Goal: Task Accomplishment & Management: Use online tool/utility

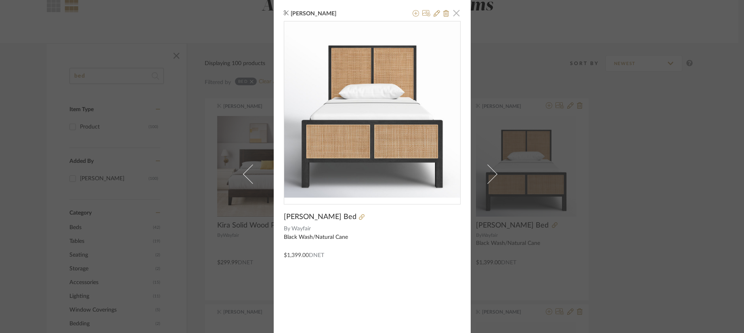
click at [455, 14] on span "button" at bounding box center [457, 13] width 16 height 16
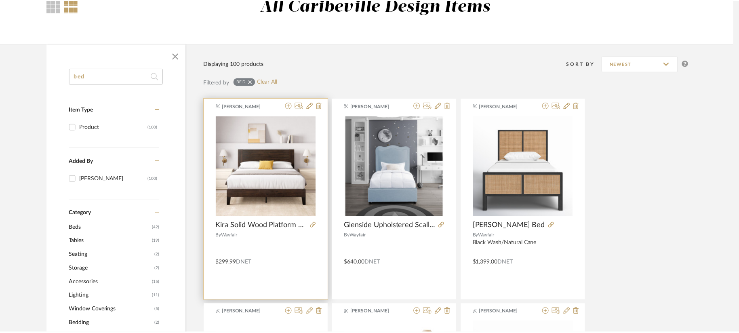
scroll to position [81, 0]
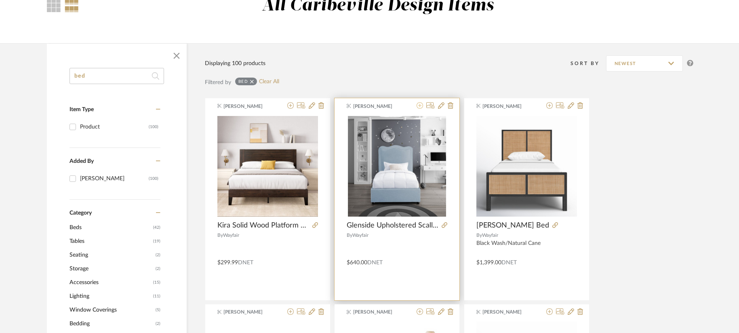
click at [419, 105] on icon at bounding box center [419, 105] width 6 height 6
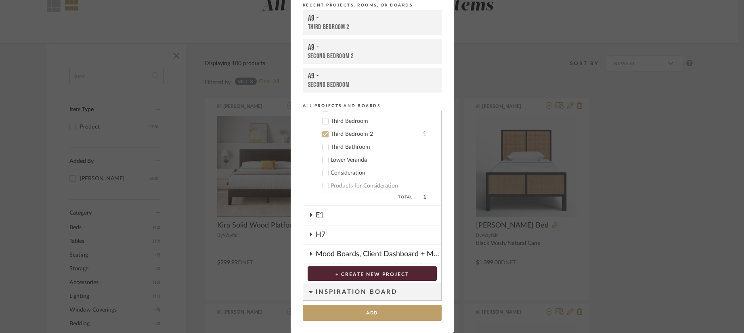
scroll to position [224, 0]
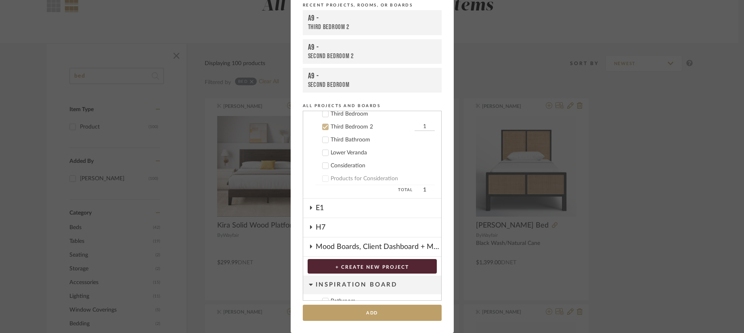
click at [418, 124] on input "1" at bounding box center [425, 127] width 20 height 8
type input "2"
click at [375, 308] on button "Add" at bounding box center [372, 313] width 139 height 17
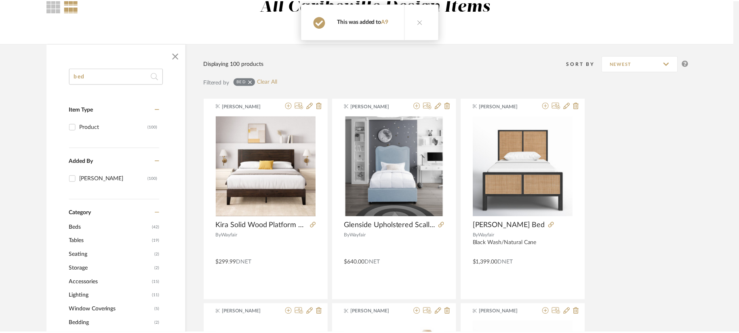
scroll to position [81, 0]
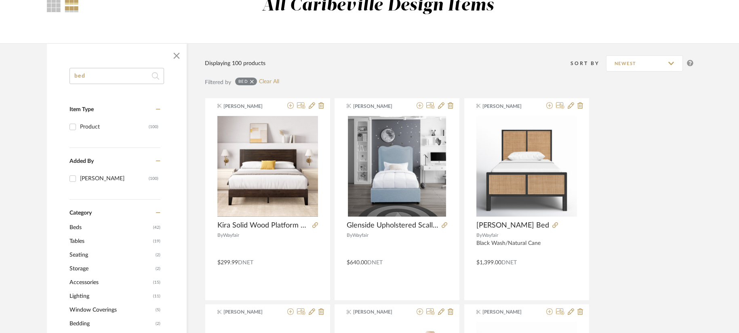
drag, startPoint x: 128, startPoint y: 74, endPoint x: 61, endPoint y: 75, distance: 66.2
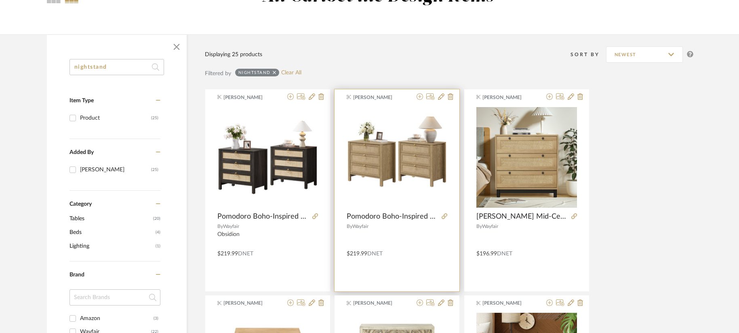
scroll to position [81, 0]
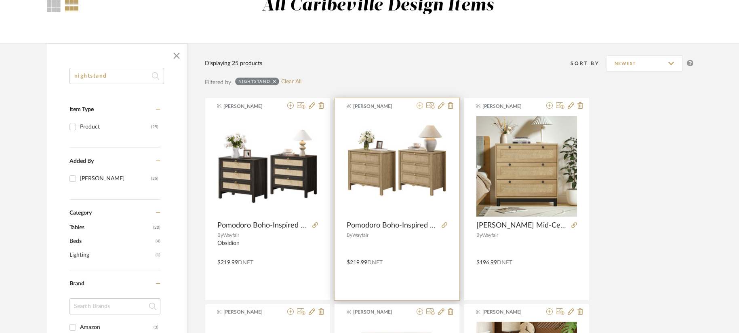
type input "nightstand"
click at [420, 108] on icon at bounding box center [419, 105] width 6 height 6
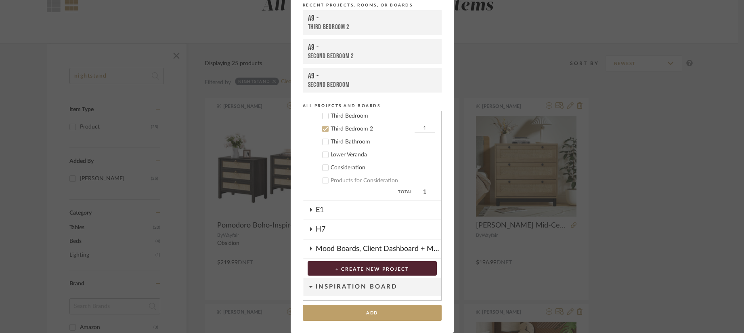
scroll to position [224, 0]
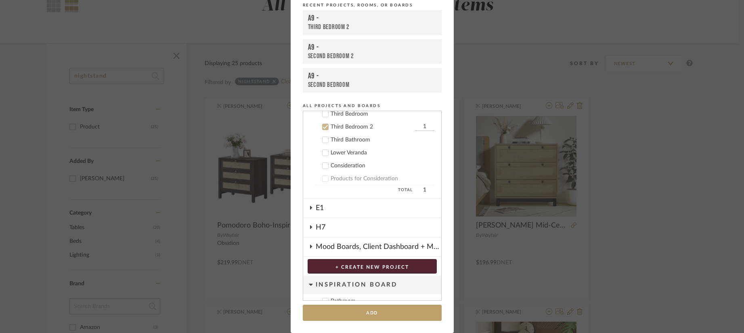
click at [419, 122] on cdk-nested-tree-node "Third Bedroom 2 1" at bounding box center [369, 126] width 132 height 13
click at [419, 125] on input "1" at bounding box center [425, 127] width 20 height 8
type input "2"
click at [362, 307] on button "Add" at bounding box center [372, 313] width 139 height 17
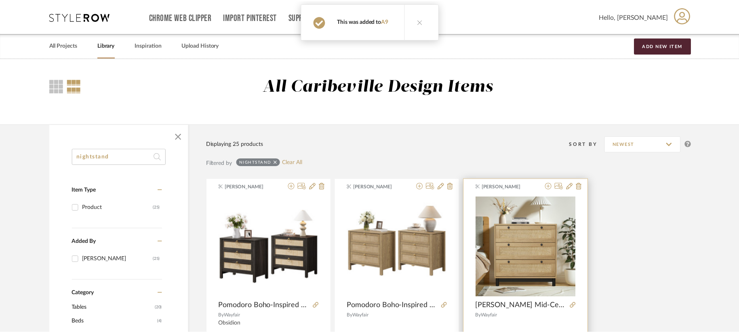
scroll to position [81, 0]
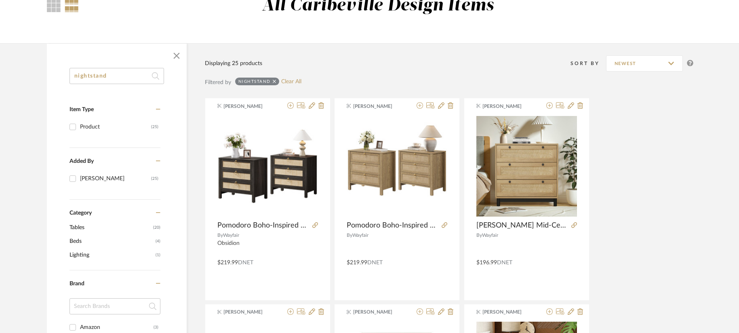
drag, startPoint x: 122, startPoint y: 71, endPoint x: 36, endPoint y: 72, distance: 86.0
type input "[PERSON_NAME]"
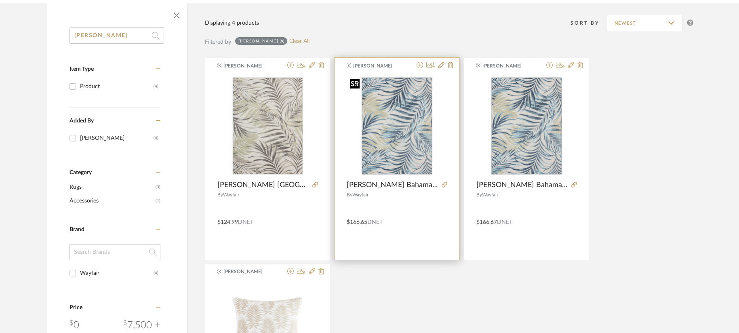
scroll to position [40, 0]
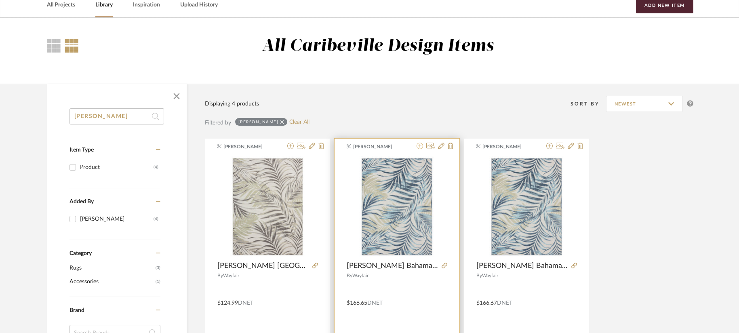
click at [420, 148] on icon at bounding box center [419, 146] width 6 height 6
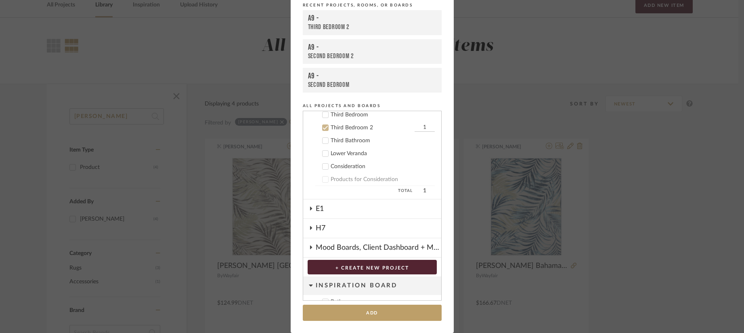
scroll to position [224, 0]
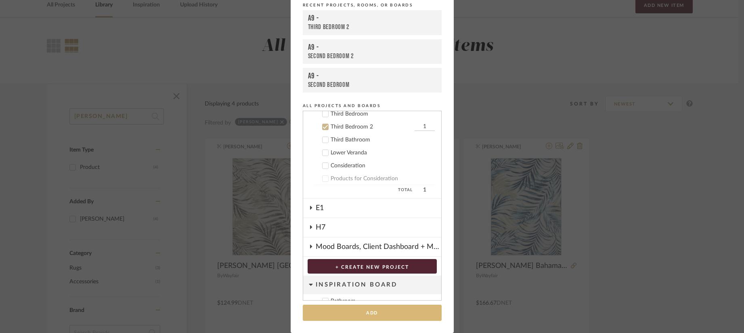
click at [385, 314] on button "Add" at bounding box center [372, 313] width 139 height 17
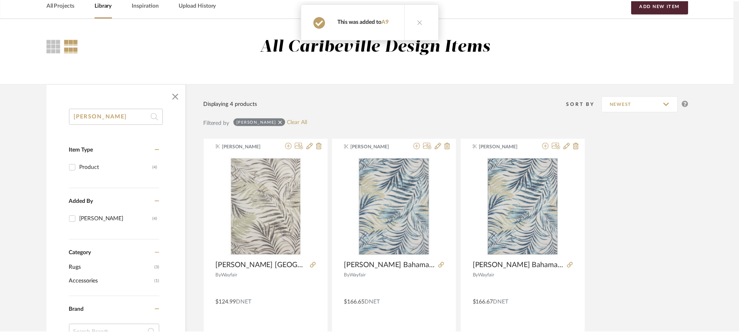
scroll to position [40, 0]
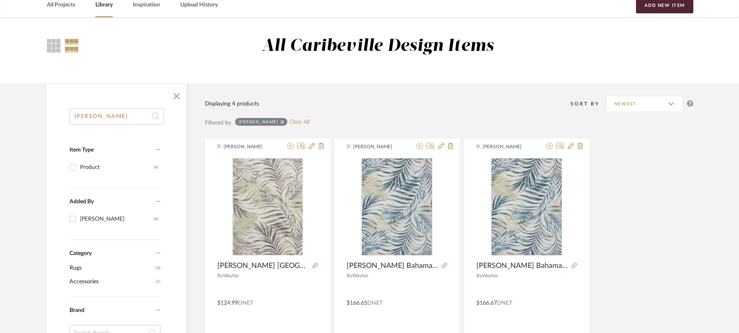
drag, startPoint x: 105, startPoint y: 112, endPoint x: 65, endPoint y: 113, distance: 39.6
click at [65, 113] on div "[PERSON_NAME] Type Product (4) Added By [PERSON_NAME] (4) Category Rugs (3) Acc…" at bounding box center [117, 335] width 140 height 454
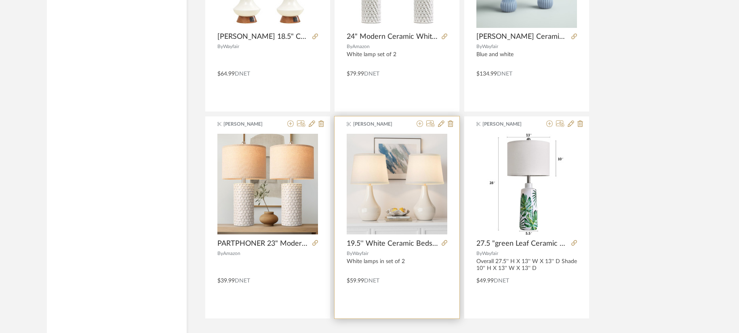
scroll to position [1494, 0]
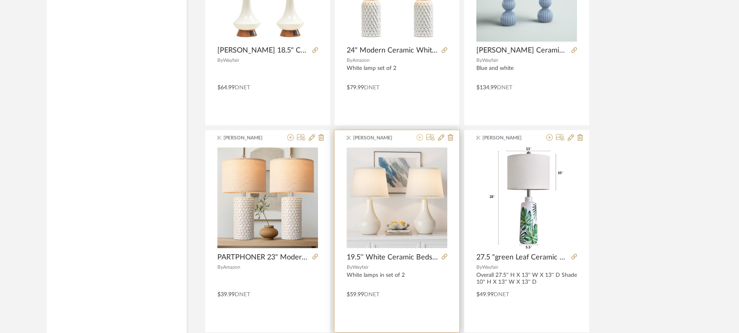
type input "lamp"
click at [421, 141] on button at bounding box center [419, 138] width 6 height 8
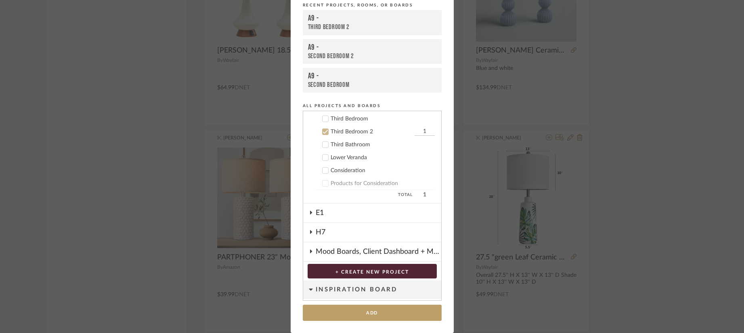
scroll to position [224, 0]
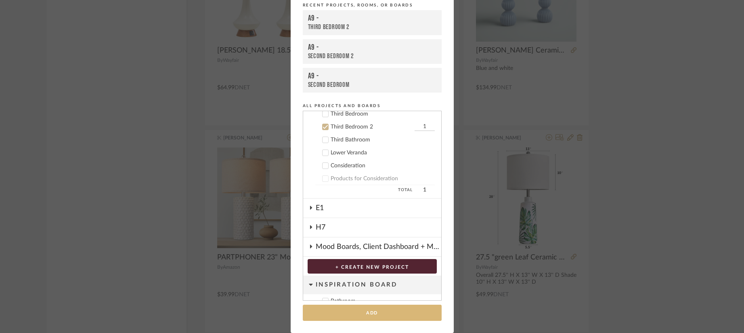
click at [391, 307] on button "Add" at bounding box center [372, 313] width 139 height 17
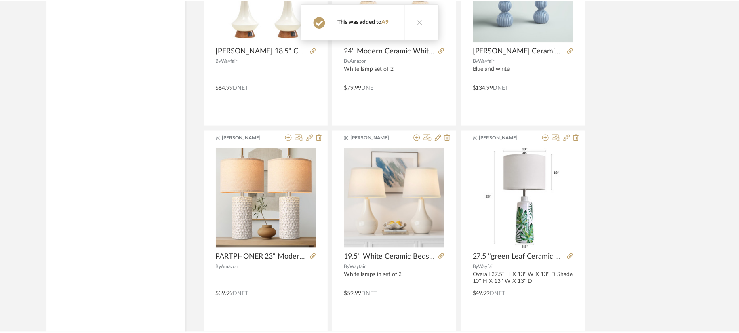
scroll to position [1494, 0]
